Goal: Manage account settings

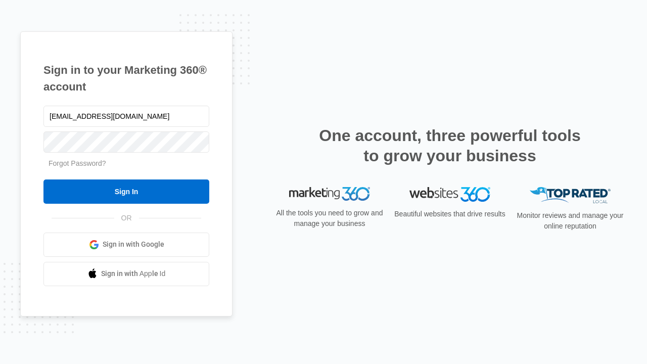
type input "[EMAIL_ADDRESS][DOMAIN_NAME]"
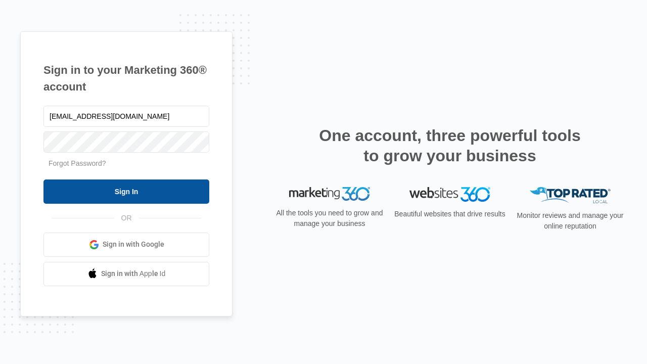
click at [126, 191] on input "Sign In" at bounding box center [126, 191] width 166 height 24
